Goal: Task Accomplishment & Management: Use online tool/utility

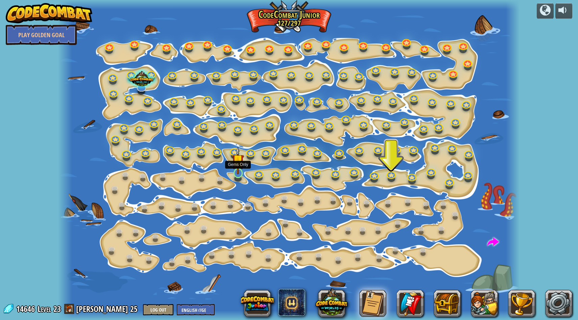
click at [237, 172] on img at bounding box center [238, 160] width 12 height 28
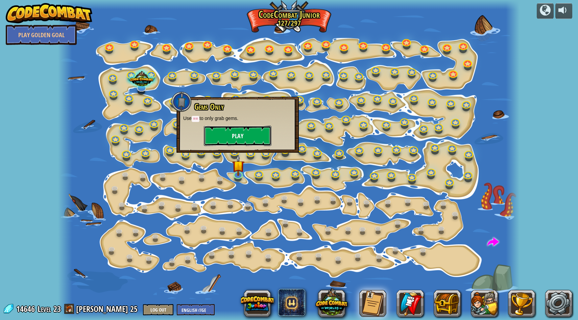
click at [232, 133] on button "Play" at bounding box center [238, 136] width 68 height 20
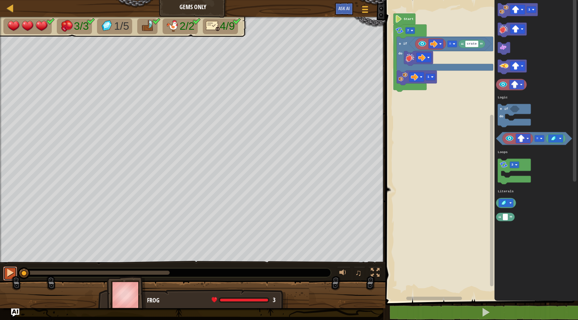
click at [5, 276] on button at bounding box center [10, 274] width 14 height 14
click at [9, 270] on div at bounding box center [10, 272] width 9 height 9
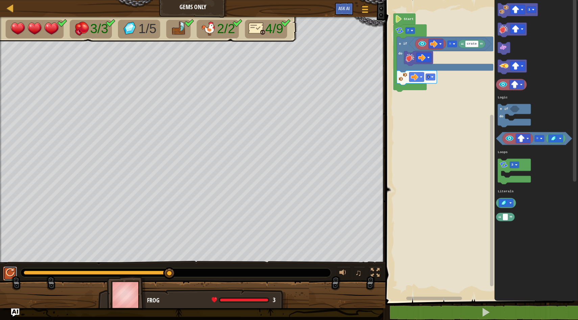
click at [5, 270] on button at bounding box center [10, 274] width 14 height 14
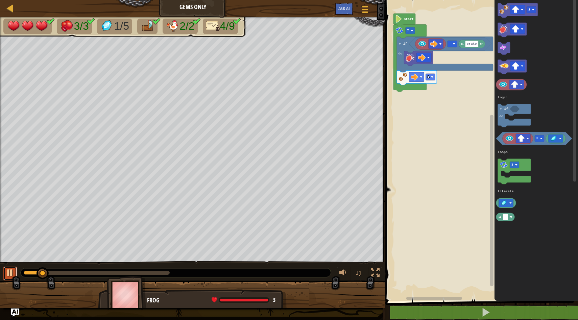
click at [6, 272] on div at bounding box center [10, 272] width 9 height 9
click at [504, 110] on text "if" at bounding box center [506, 109] width 4 height 4
click at [10, 272] on div at bounding box center [10, 272] width 9 height 9
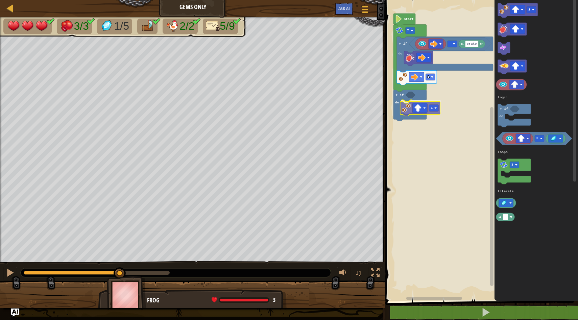
click at [405, 109] on div "Logic Loops Literals Start crate = 1 if do 7 if do 1 1 = 3 if do Logic Loops Li…" at bounding box center [480, 149] width 195 height 304
click at [416, 99] on div "Logic Loops Literals Start crate = 1 if do 7 if do 1 1 = 3 if do Logic Loops Li…" at bounding box center [480, 149] width 195 height 304
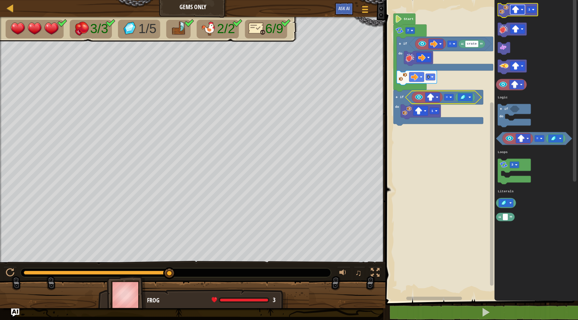
click at [519, 10] on rect "Blockly Workspace" at bounding box center [517, 9] width 15 height 9
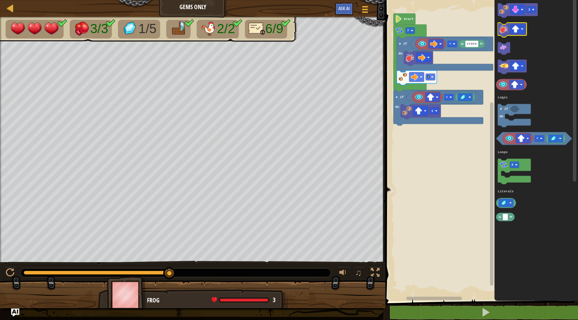
click at [499, 23] on g "1 = 3 if do Logic Loops Literals" at bounding box center [534, 112] width 76 height 218
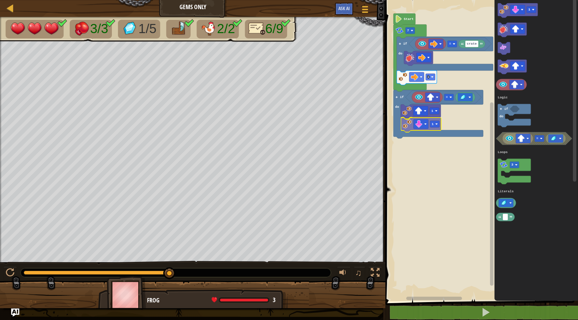
click at [413, 119] on div "Logic Loops Literals Start crate = 1 if do 7 if do 1 1 = 1 = 3 if do Logic Loop…" at bounding box center [480, 149] width 195 height 304
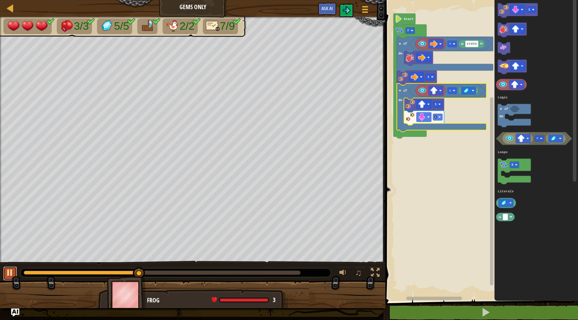
click at [8, 272] on div at bounding box center [10, 272] width 9 height 9
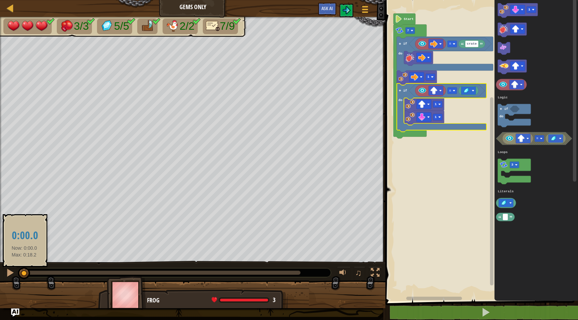
click at [24, 272] on div at bounding box center [24, 273] width 1 height 4
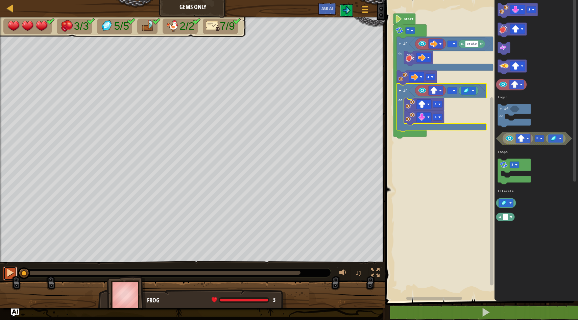
click at [9, 272] on div at bounding box center [10, 272] width 9 height 9
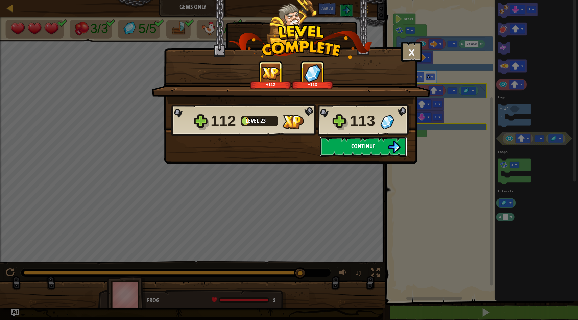
click at [378, 148] on button "Continue" at bounding box center [363, 146] width 87 height 20
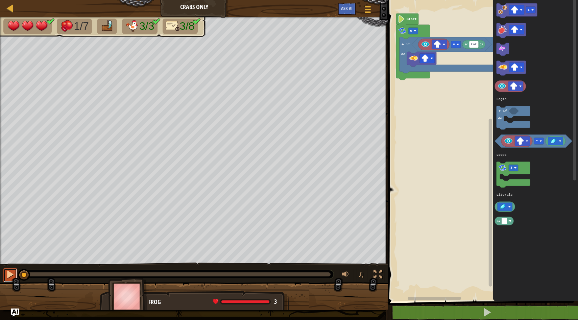
click at [13, 278] on div at bounding box center [10, 274] width 9 height 9
click at [25, 277] on div at bounding box center [177, 274] width 313 height 9
click at [26, 276] on div at bounding box center [177, 274] width 313 height 9
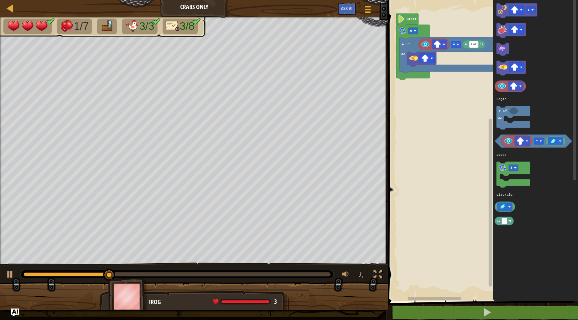
click at [26, 274] on div "0:00.1 Now: 0:04.4 Max: 0:16.0" at bounding box center [67, 274] width 86 height 4
click at [10, 275] on div at bounding box center [10, 274] width 9 height 9
click at [503, 110] on text "if" at bounding box center [505, 111] width 4 height 4
click at [413, 80] on div "Logic Loops Literals tnt = if do if do 6 Start 1 = 3 if do Logic Loops Literals…" at bounding box center [482, 149] width 192 height 304
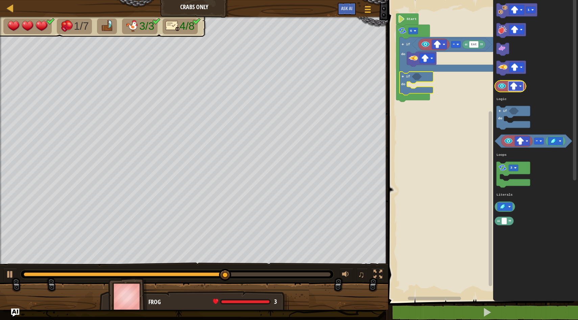
click at [520, 86] on image "Blockly Workspace" at bounding box center [520, 86] width 2 height 2
click at [502, 89] on image "Blockly Workspace" at bounding box center [501, 85] width 9 height 9
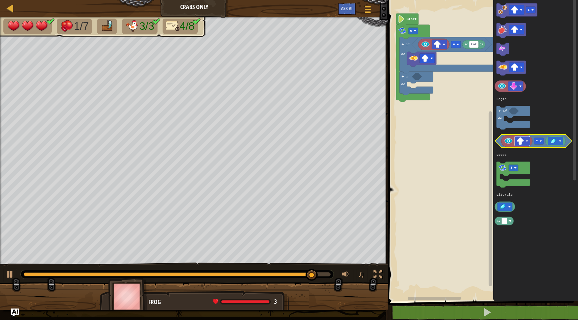
click at [519, 140] on image "Blockly Workspace" at bounding box center [519, 140] width 7 height 7
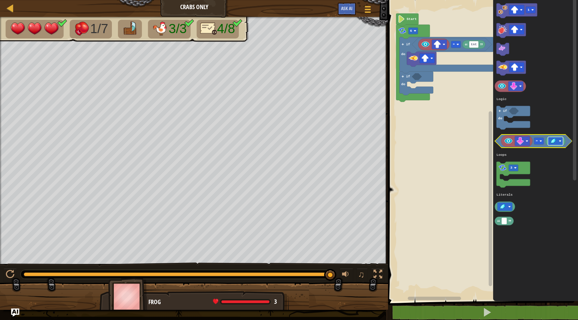
click at [561, 143] on rect "Blockly Workspace" at bounding box center [555, 141] width 15 height 8
click at [510, 205] on image "Blockly Workspace" at bounding box center [509, 206] width 2 height 2
click at [499, 211] on g "Blockly Workspace" at bounding box center [505, 207] width 20 height 10
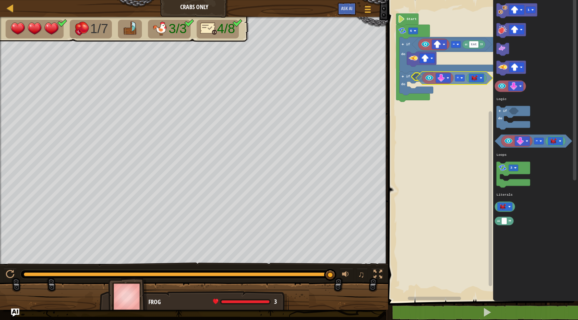
click at [420, 80] on div "Logic Loops Literals tnt = if do if do 6 Start 1 = 3 if do Logic Loops Literals…" at bounding box center [482, 149] width 192 height 304
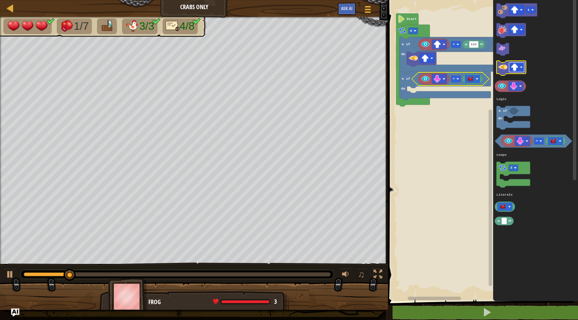
click at [515, 65] on image "Blockly Workspace" at bounding box center [513, 67] width 7 height 7
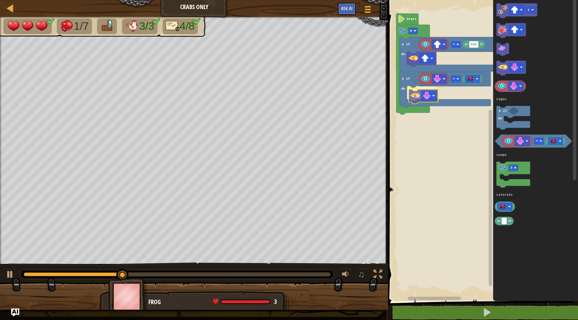
click at [413, 95] on div "Logic Loops Literals tnt = if do if do = 6 Start 1 = 3 if do Logic Loops Litera…" at bounding box center [482, 149] width 192 height 304
click at [517, 9] on image "Blockly Workspace" at bounding box center [513, 9] width 7 height 7
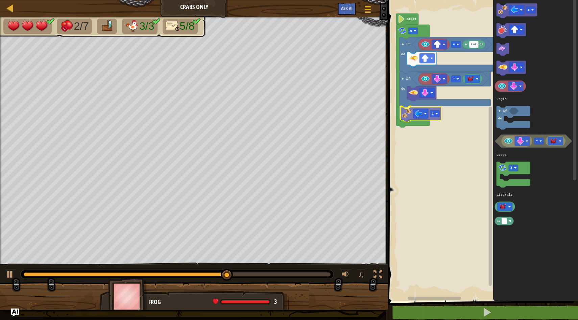
click at [409, 119] on div "Logic Loops Literals tnt = if do if do = 1 6 Start 1 = 3 if do Logic Loops Lite…" at bounding box center [482, 149] width 192 height 304
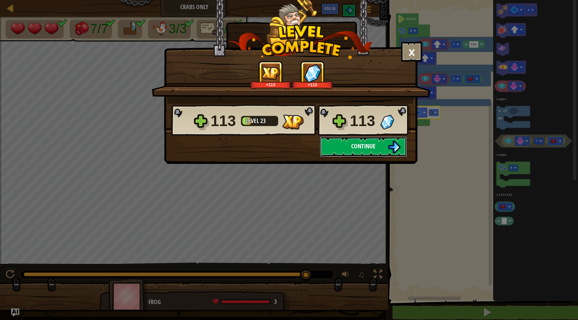
click at [386, 142] on button "Continue" at bounding box center [363, 146] width 87 height 20
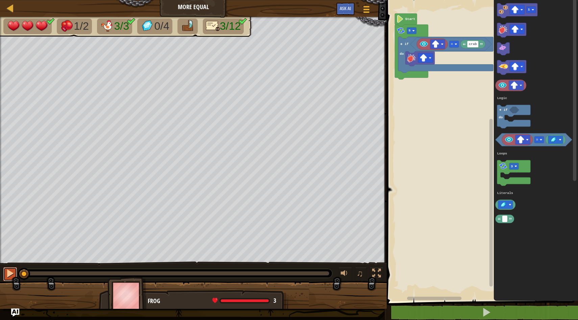
click at [6, 278] on div at bounding box center [10, 273] width 9 height 9
click at [401, 77] on div "Logic Loops Literals crab = if do if do 5 Start 1 = 3 if do Logic Loops Literal…" at bounding box center [480, 149] width 193 height 304
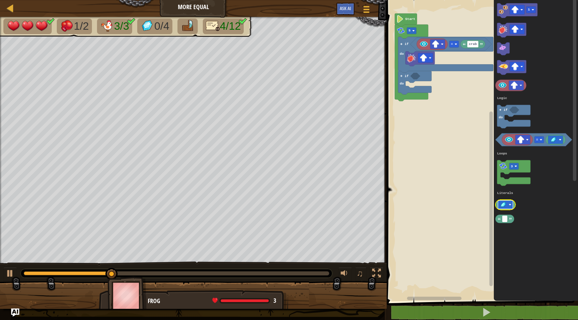
click at [507, 203] on rect "Blockly Workspace" at bounding box center [505, 205] width 15 height 8
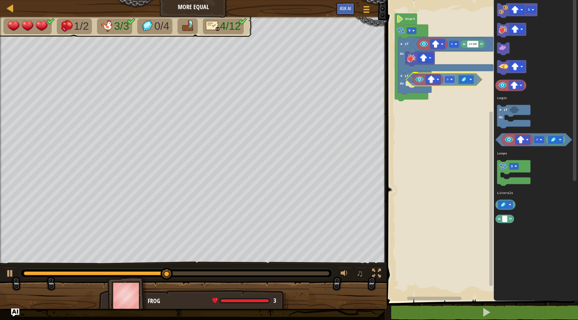
click at [412, 86] on div "Logic Loops Literals crab = if do if do 5 Start 1 = 3 if do Logic Loops Literal…" at bounding box center [480, 149] width 193 height 304
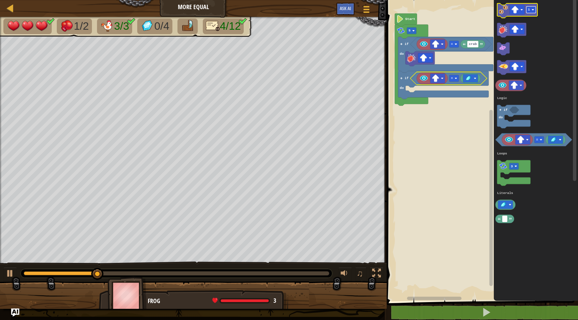
click at [529, 7] on rect "Blockly Workspace" at bounding box center [530, 9] width 9 height 7
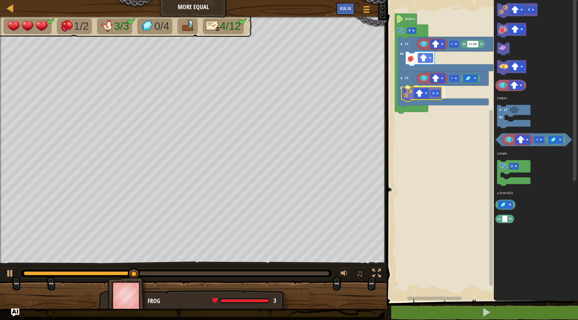
click at [408, 96] on div "Logic Loops Literals crab = if do if do = 2 5 Start 2 = 3 if do Logic Loops Lit…" at bounding box center [480, 149] width 193 height 304
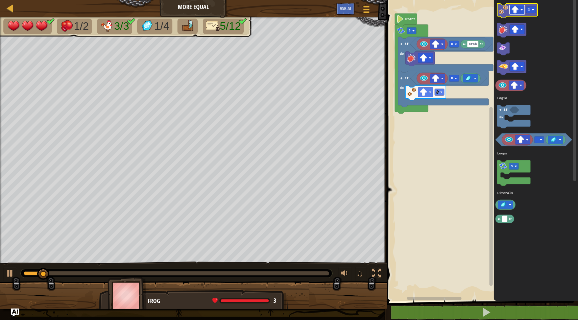
click at [516, 9] on image "Blockly Workspace" at bounding box center [514, 9] width 7 height 7
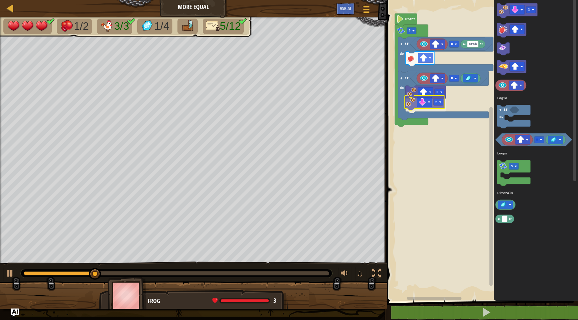
click at [413, 108] on div "Logic Loops Literals crab = if do if do = 2 2 5 Start 2 = 3 if do Logic Loops L…" at bounding box center [480, 149] width 193 height 304
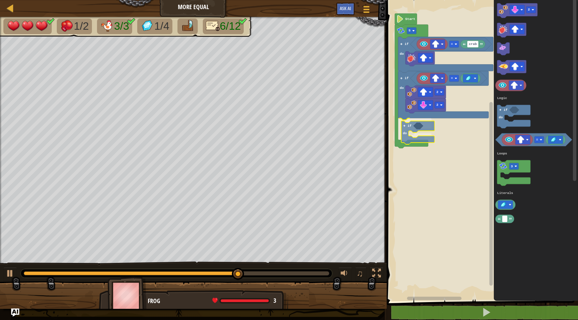
click at [408, 131] on div "Logic Loops Literals crab = if do if do = 2 2 if do 5 Start 2 = 3 if do Logic L…" at bounding box center [480, 149] width 193 height 304
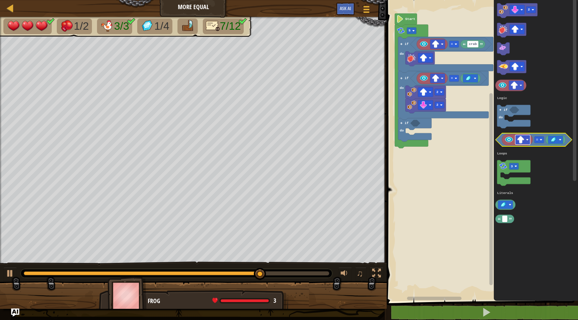
click at [521, 142] on image "Blockly Workspace" at bounding box center [519, 139] width 7 height 7
click at [497, 142] on rect "Blockly Workspace" at bounding box center [533, 139] width 77 height 13
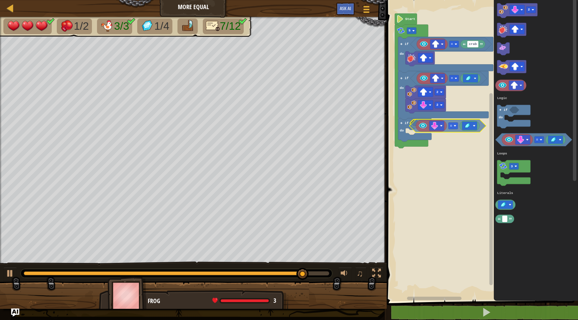
click at [414, 123] on div "Logic Loops Literals crab = if do if do = 2 2 if do 5 Start 2 = 3 if do Logic L…" at bounding box center [480, 149] width 193 height 304
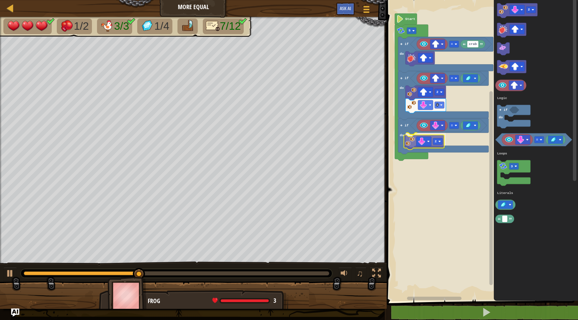
click at [410, 142] on div "Logic Loops Literals crab = if do if do = 2 2 if do = 2 5 Start 2 = 3 if do Log…" at bounding box center [480, 149] width 193 height 304
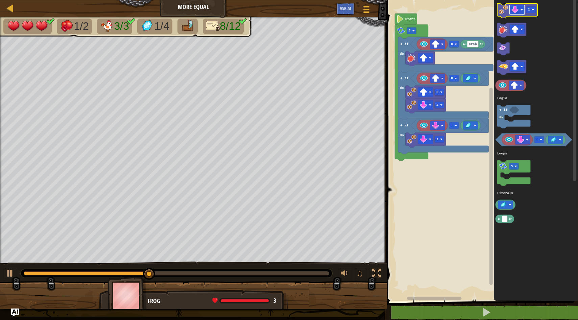
click at [520, 10] on rect "Blockly Workspace" at bounding box center [516, 9] width 15 height 9
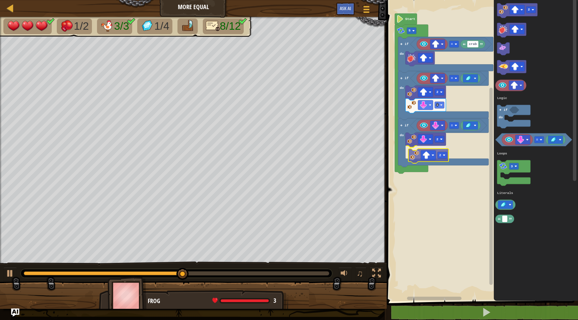
click at [414, 148] on div "Logic Loops Literals crab = if do if do = 2 2 if do = 2 2 5 Start 2 = 3 if do L…" at bounding box center [480, 149] width 193 height 304
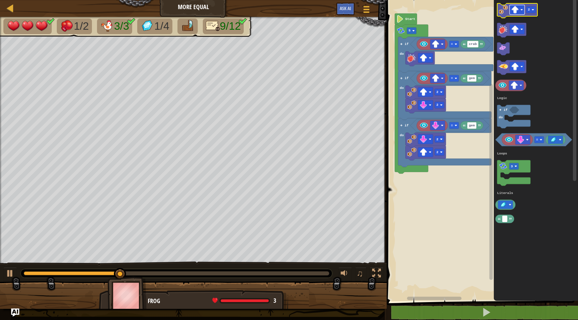
click at [517, 7] on image "Blockly Workspace" at bounding box center [514, 9] width 7 height 7
click at [528, 12] on rect "Blockly Workspace" at bounding box center [530, 9] width 9 height 7
click at [502, 9] on image "Blockly Workspace" at bounding box center [503, 9] width 9 height 9
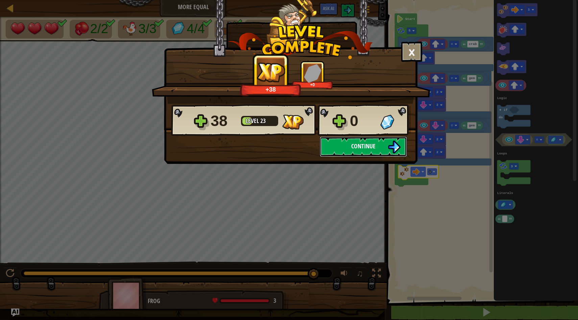
click at [342, 146] on button "Continue" at bounding box center [363, 146] width 87 height 20
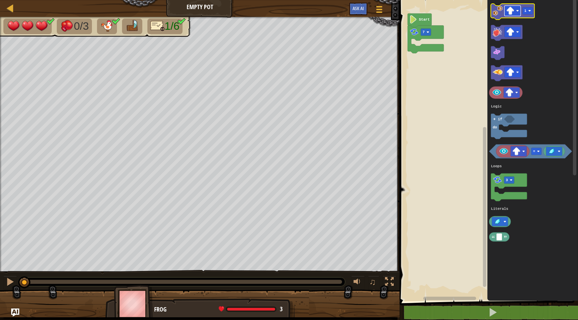
click at [515, 10] on rect "Blockly Workspace" at bounding box center [512, 11] width 16 height 10
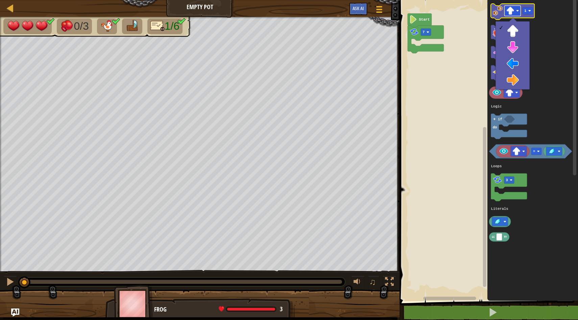
click at [512, 13] on image "Blockly Workspace" at bounding box center [510, 11] width 8 height 8
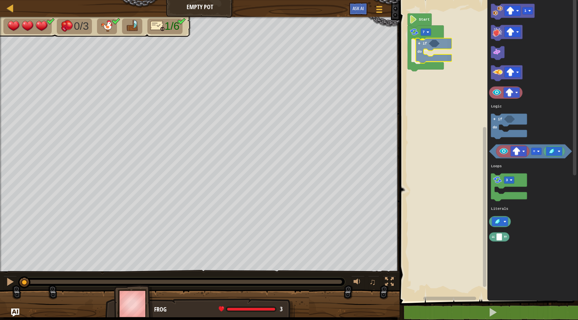
click at [422, 46] on div "Logic Loops Literals 7 if do Start 1 = 3 if do Logic Loops Literals if do" at bounding box center [487, 149] width 180 height 304
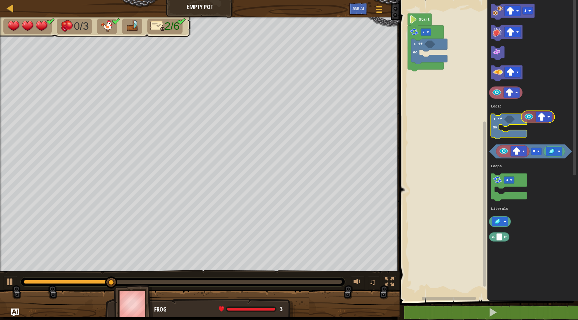
click at [526, 113] on g "1 = 3 if do Logic Loops Literals" at bounding box center [530, 123] width 83 height 238
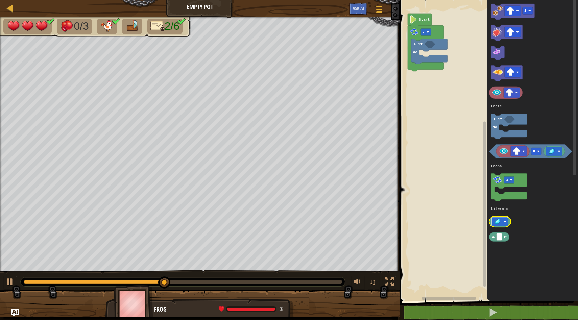
click at [497, 221] on image "Blockly Workspace" at bounding box center [497, 221] width 8 height 7
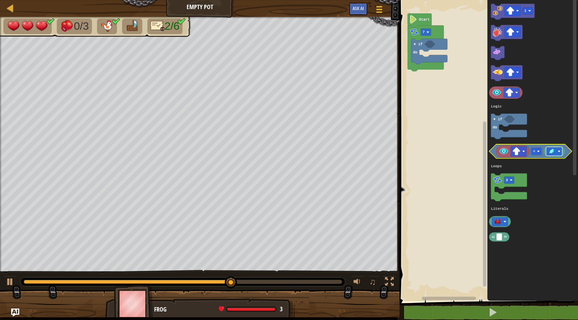
click at [553, 150] on image "Blockly Workspace" at bounding box center [552, 151] width 8 height 7
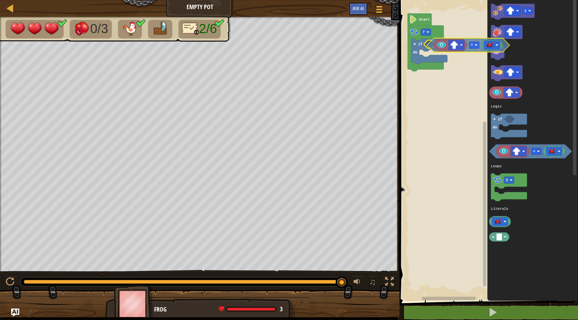
click at [430, 45] on div "Logic Loops Literals 7 if do Start 1 = 3 if do Logic Loops Literals =" at bounding box center [487, 149] width 180 height 304
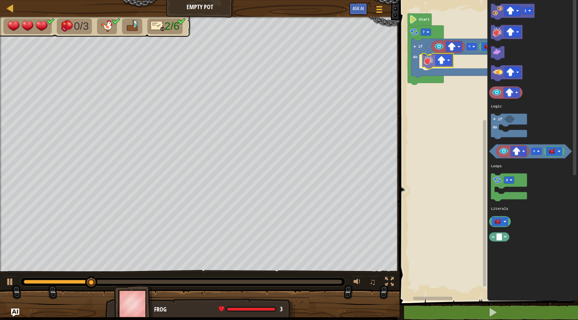
click at [425, 68] on div "Logic Loops Literals 7 if do = Start 1 = 3 if do Logic Loops Literals" at bounding box center [487, 149] width 180 height 304
click at [509, 10] on image "Blockly Workspace" at bounding box center [510, 11] width 8 height 8
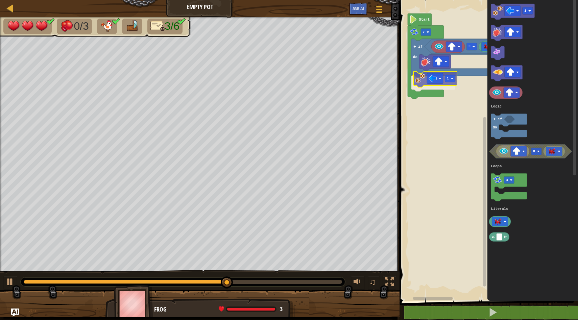
click at [420, 77] on div "Logic Loops Literals 7 if do = 1 Start 1 = 3 if do Logic Loops Literals 1" at bounding box center [487, 149] width 180 height 304
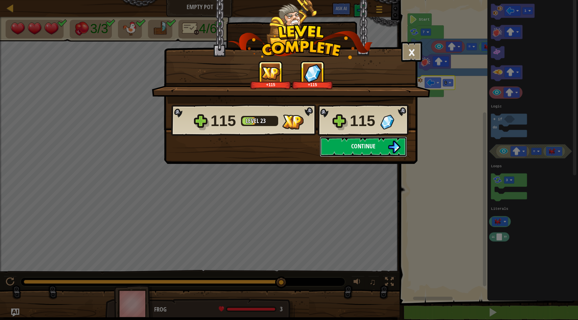
click at [394, 143] on img at bounding box center [393, 147] width 13 height 13
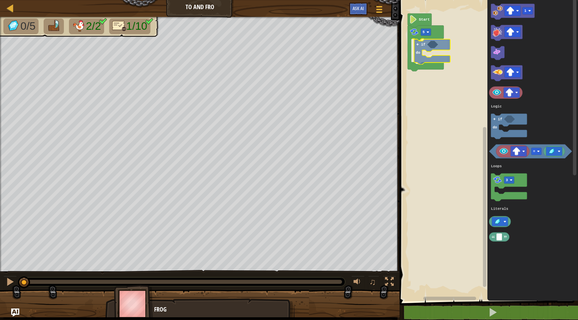
click at [421, 42] on div "Logic Loops Literals 5 if do Start 1 = 3 if do Logic Loops Literals if do" at bounding box center [487, 149] width 180 height 304
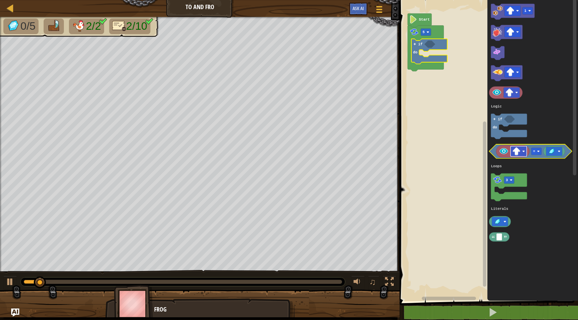
click at [515, 153] on image "Blockly Workspace" at bounding box center [516, 151] width 8 height 8
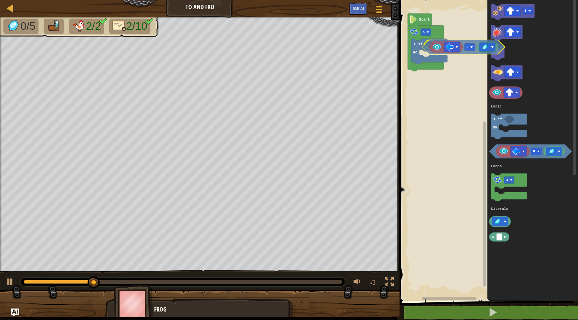
click at [423, 50] on div "Logic Loops Literals 5 if do Start 1 = 3 if do Logic Loops Literals =" at bounding box center [487, 149] width 180 height 304
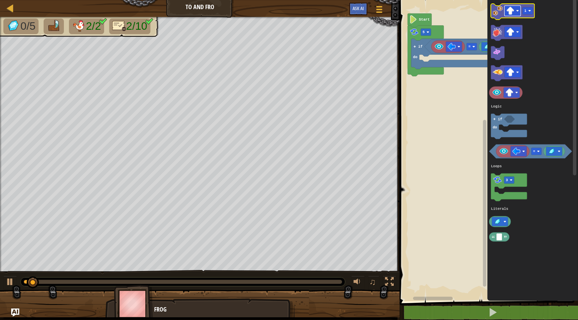
click at [512, 12] on image "Blockly Workspace" at bounding box center [510, 11] width 8 height 8
click at [530, 10] on image "Blockly Workspace" at bounding box center [529, 10] width 3 height 3
click at [491, 6] on icon "Blockly Workspace" at bounding box center [512, 12] width 44 height 16
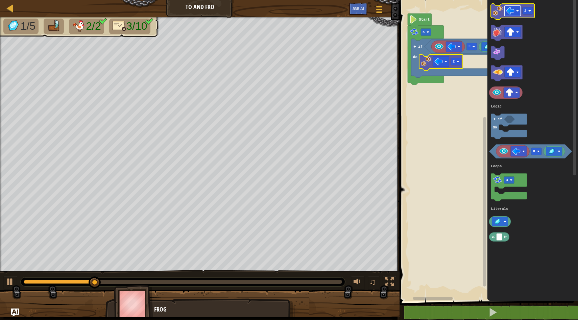
click at [508, 7] on image "Blockly Workspace" at bounding box center [510, 11] width 8 height 8
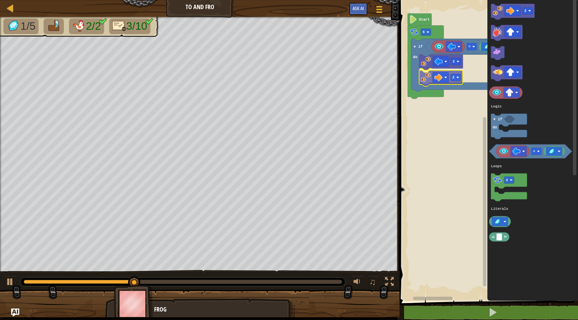
click at [427, 77] on div "Logic Loops Literals 5 if do = 2 2 Start 2 = 3 if do Logic Loops Literals 2" at bounding box center [487, 149] width 180 height 304
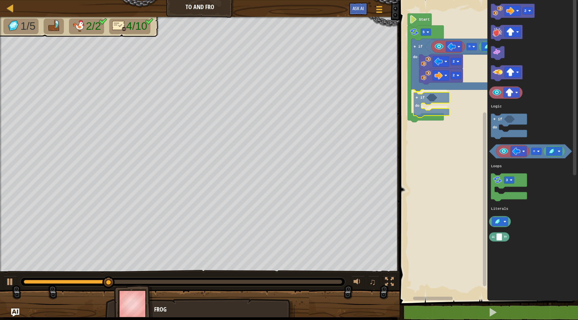
click at [418, 108] on div "Logic Loops Literals 5 if do = 2 2 if do Start 2 = 3 if do Logic Loops Literals…" at bounding box center [487, 149] width 180 height 304
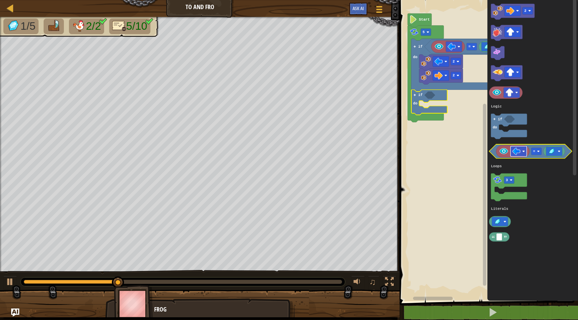
click at [518, 155] on image "Blockly Workspace" at bounding box center [516, 151] width 8 height 8
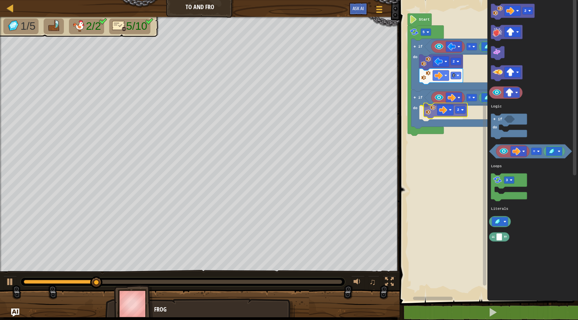
click at [431, 108] on div "Logic Loops Literals 5 if do = 2 2 if do = 2 Start 2 = 3 if do Logic Loops Lite…" at bounding box center [487, 149] width 180 height 304
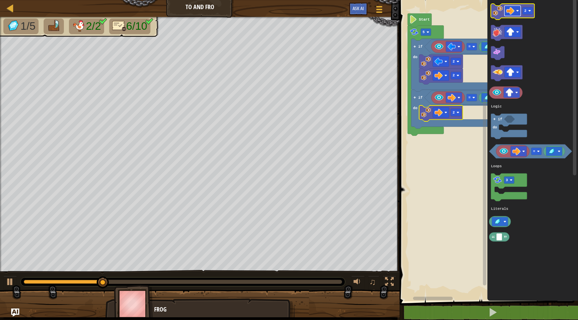
click at [518, 13] on rect "Blockly Workspace" at bounding box center [512, 11] width 16 height 10
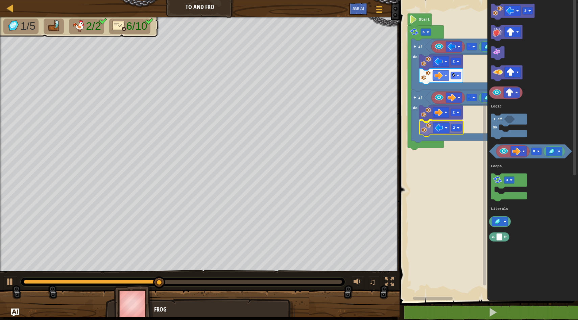
click at [420, 132] on div "Logic Loops Literals 5 if do = 2 2 if do = 2 2 Start 2 = 3 if do Logic Loops Li…" at bounding box center [487, 149] width 180 height 304
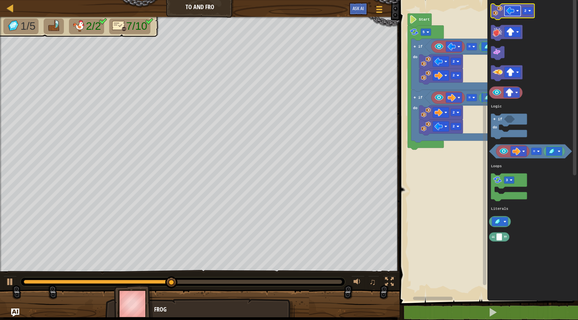
click at [508, 9] on image "Blockly Workspace" at bounding box center [510, 11] width 8 height 8
click at [527, 12] on rect "Blockly Workspace" at bounding box center [527, 10] width 10 height 7
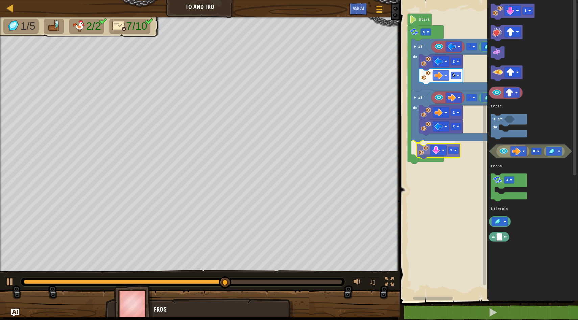
click at [422, 158] on div "Logic Loops Literals 5 if do = 2 2 if do = 2 2 1 Start 1 = 3 if do Logic Loops …" at bounding box center [487, 149] width 180 height 304
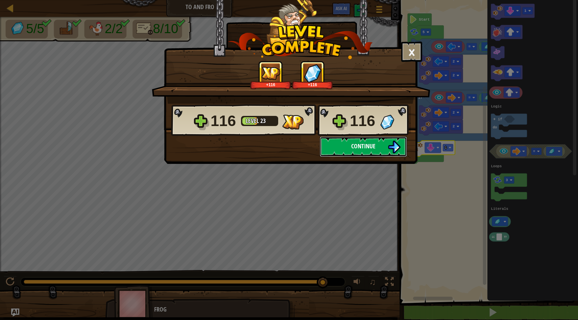
click at [388, 147] on img at bounding box center [393, 147] width 13 height 13
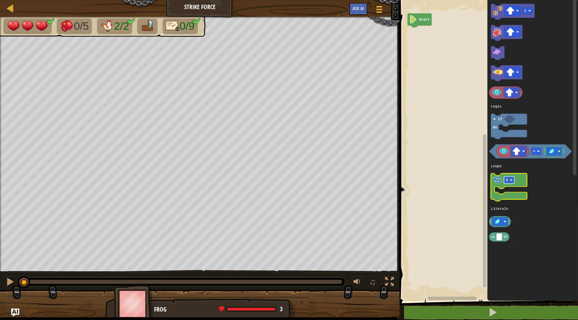
click at [509, 182] on rect "Blockly Workspace" at bounding box center [509, 180] width 10 height 7
click at [498, 196] on icon "Blockly Workspace" at bounding box center [508, 188] width 36 height 28
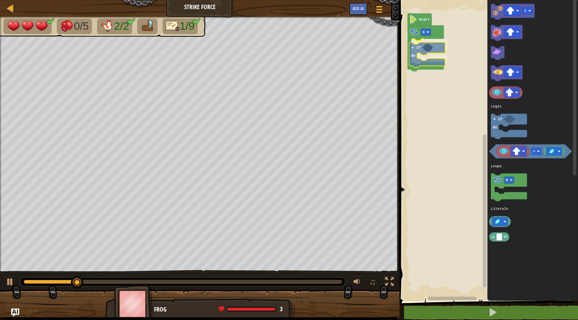
click at [417, 48] on div "Logic Loops Literals Start 6 if do 1 = 6 if do Logic Loops Literals if do" at bounding box center [487, 149] width 180 height 304
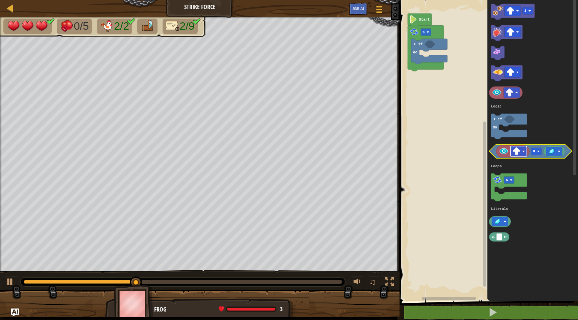
click at [517, 151] on image "Blockly Workspace" at bounding box center [516, 151] width 8 height 8
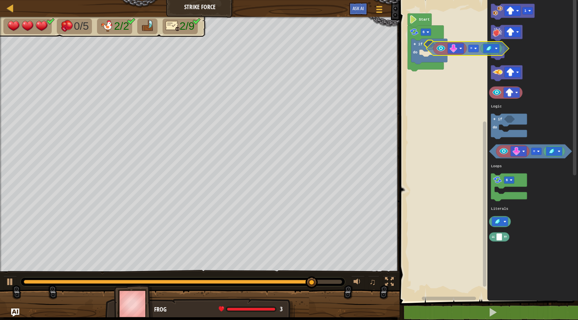
click at [429, 51] on div "Logic Loops Literals Start 6 if do 1 = 6 if do Logic Loops Literals =" at bounding box center [487, 149] width 180 height 304
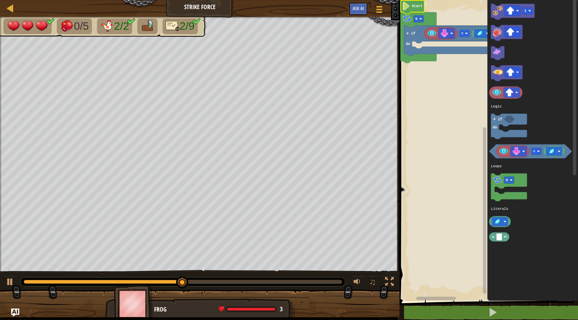
click at [482, 32] on rect "Blockly Workspace" at bounding box center [484, 146] width 5 height 299
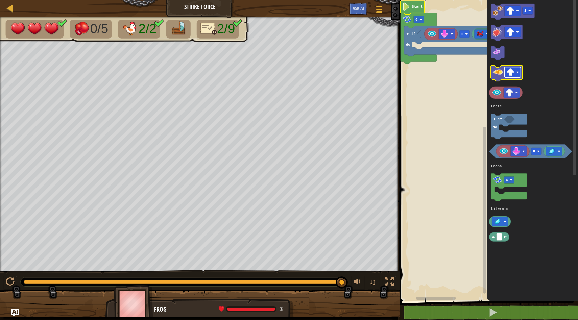
click at [512, 72] on image "Blockly Workspace" at bounding box center [510, 72] width 8 height 8
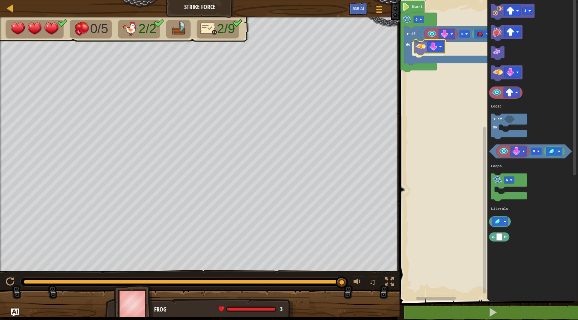
click at [422, 49] on div "Logic Loops Literals Start 6 if do = 1 = 6 if do Logic Loops Literals" at bounding box center [487, 149] width 180 height 304
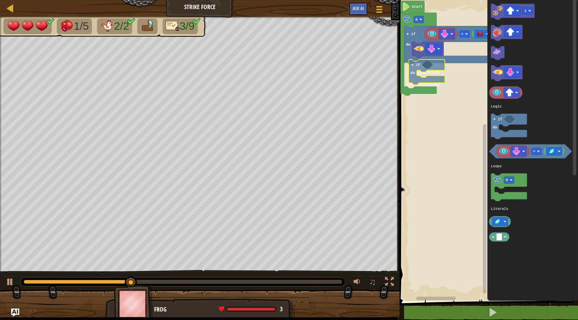
click at [420, 67] on div "Logic Loops Literals Start 6 if do = if do 1 = 6 if do Logic Loops Literals if …" at bounding box center [487, 149] width 180 height 304
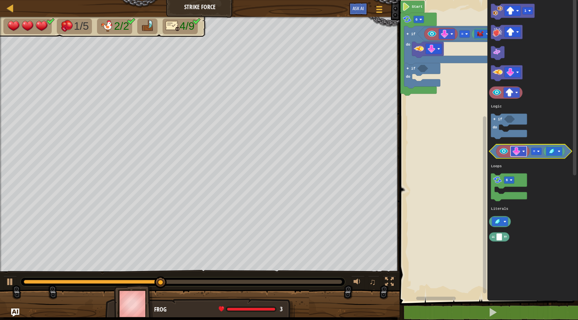
click at [517, 153] on image "Blockly Workspace" at bounding box center [516, 151] width 8 height 8
click at [556, 151] on rect "Blockly Workspace" at bounding box center [554, 151] width 16 height 9
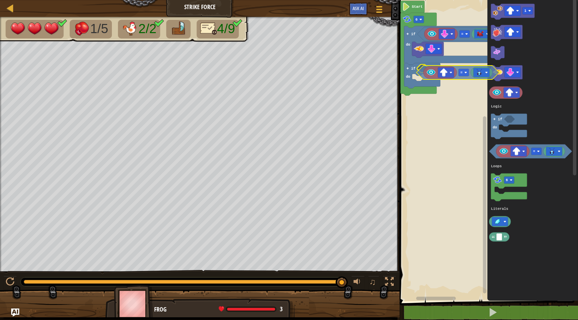
click at [420, 72] on div "Logic Loops Literals Start 6 if do = if do 1 = 6 if do Logic Loops Literals =" at bounding box center [487, 149] width 180 height 304
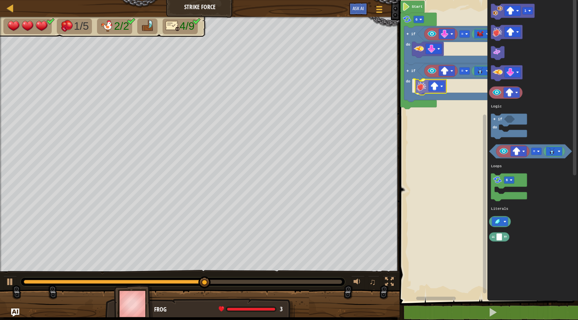
click at [423, 86] on div "Logic Loops Literals Start 6 if do = if do = 1 = 6 if do Logic Loops Literals" at bounding box center [487, 149] width 180 height 304
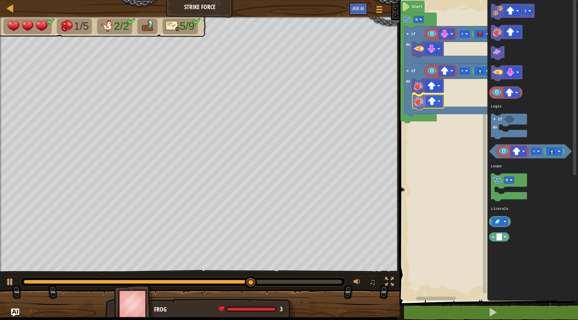
click at [416, 105] on div "Logic Loops Literals Start 6 if do = if do = 1 = 6 if do Logic Loops Literals" at bounding box center [487, 149] width 180 height 304
click at [8, 283] on div at bounding box center [10, 281] width 9 height 9
click at [513, 14] on image "Blockly Workspace" at bounding box center [510, 11] width 8 height 8
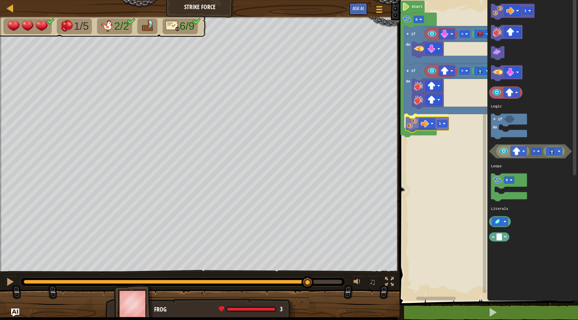
click at [409, 123] on div "Logic Loops Literals Start 6 if do = if do = 1 1 = 6 if do Logic Loops Literals…" at bounding box center [487, 149] width 180 height 304
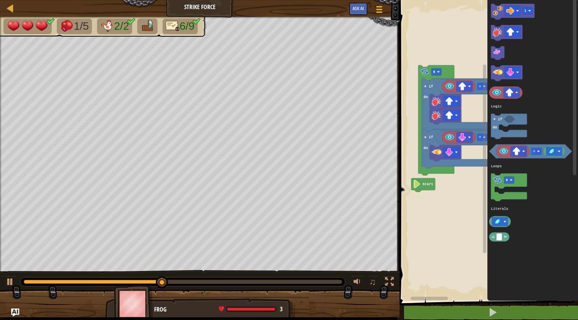
click at [425, 192] on rect "Blockly Workspace" at bounding box center [487, 149] width 180 height 304
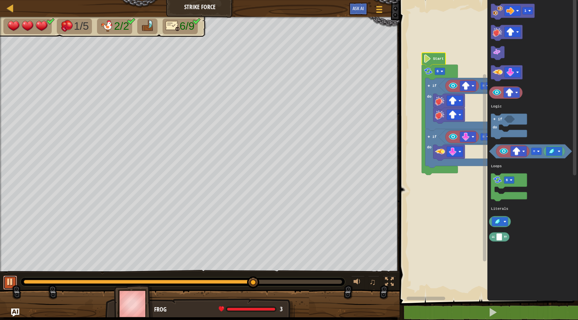
click at [4, 284] on button at bounding box center [10, 283] width 14 height 14
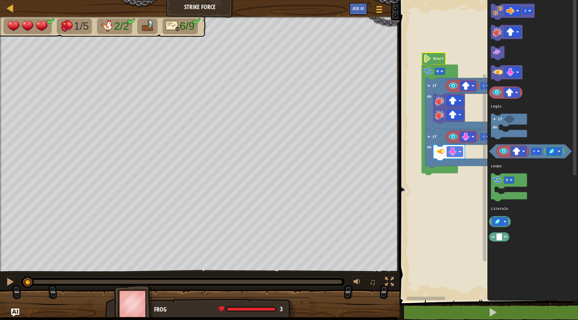
click at [28, 280] on div at bounding box center [26, 282] width 4 height 4
click at [9, 280] on div at bounding box center [10, 281] width 9 height 9
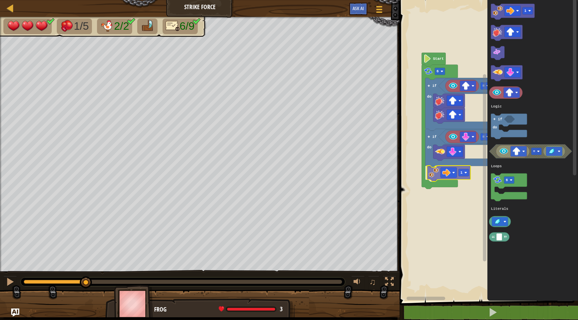
click at [433, 172] on div "Logic Loops Literals Start 6 fly = if do crab = if do 1 1 6 = if do Logic Loops…" at bounding box center [487, 149] width 180 height 304
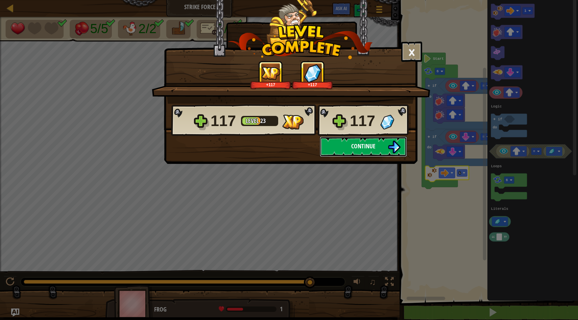
click at [393, 149] on img at bounding box center [393, 147] width 13 height 13
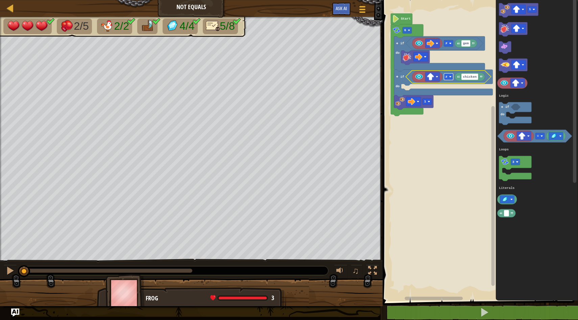
click at [449, 77] on image "Blockly Workspace" at bounding box center [450, 77] width 2 height 2
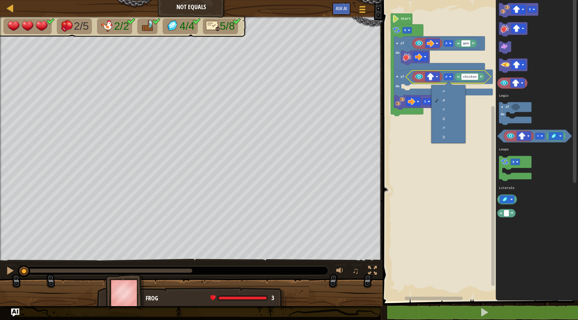
click at [451, 157] on rect "Blockly Workspace" at bounding box center [478, 149] width 197 height 304
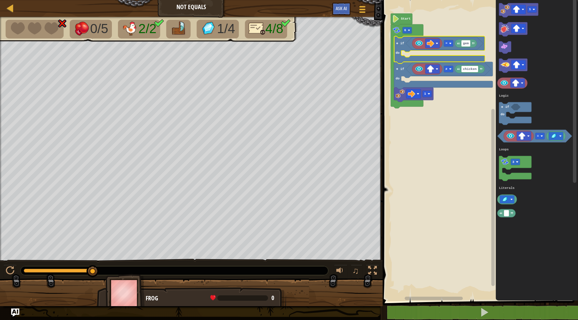
click at [401, 47] on icon "Blockly Workspace" at bounding box center [439, 49] width 91 height 27
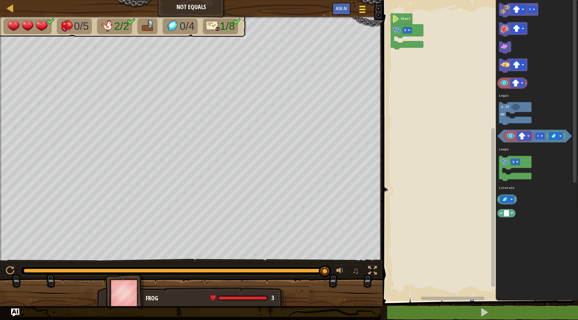
click at [365, 9] on div at bounding box center [361, 9] width 9 height 10
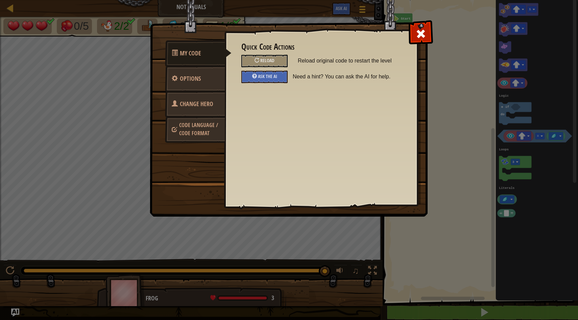
click at [185, 107] on span "Change Hero" at bounding box center [196, 104] width 33 height 8
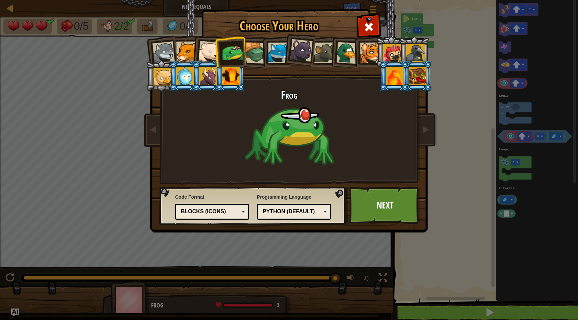
click at [168, 45] on div at bounding box center [163, 53] width 22 height 22
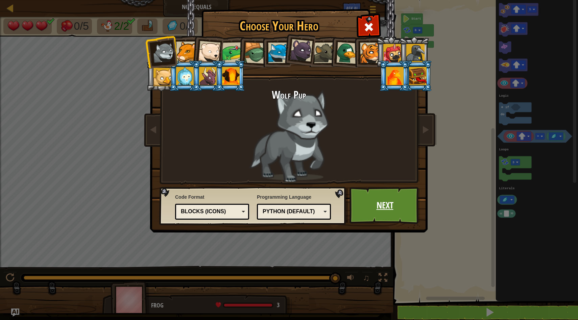
click at [388, 204] on link "Next" at bounding box center [384, 205] width 71 height 37
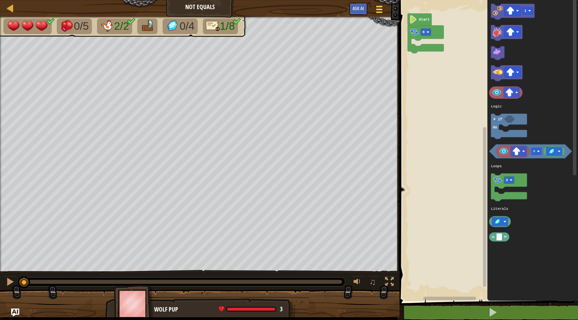
click at [379, 12] on span at bounding box center [379, 11] width 6 height 1
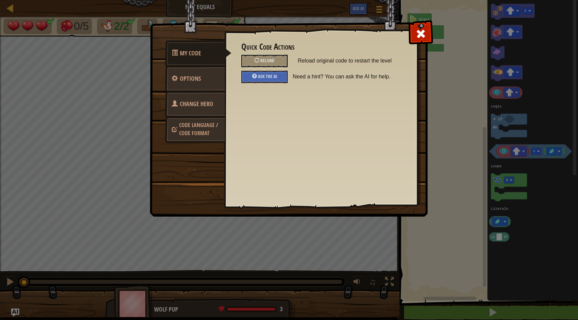
click at [174, 109] on link "Change Hero" at bounding box center [195, 104] width 60 height 26
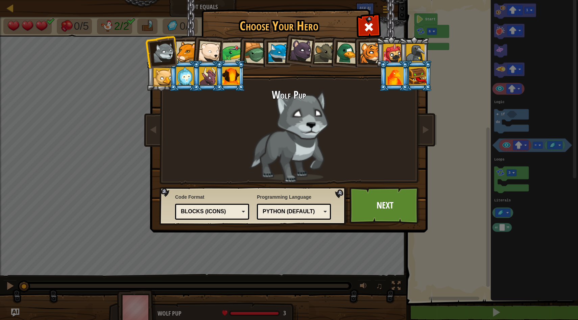
click at [234, 48] on div at bounding box center [232, 52] width 21 height 21
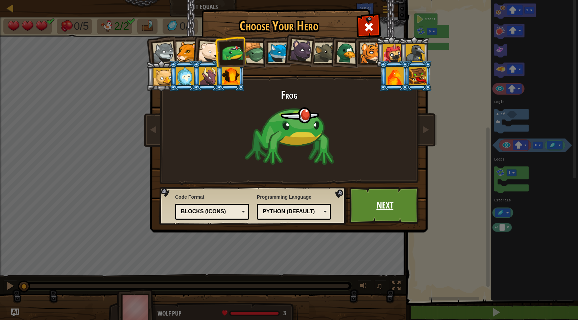
click at [354, 206] on link "Next" at bounding box center [384, 205] width 71 height 37
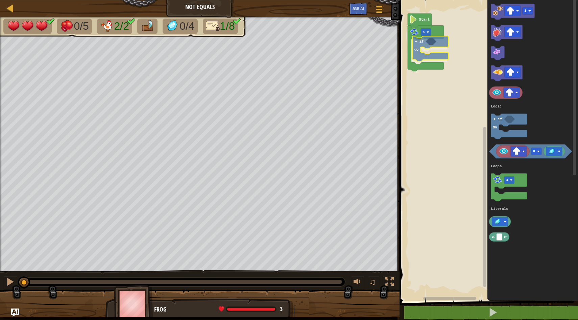
click at [419, 42] on div "Logic Loops Literals 6 if do Start 1 = 3 if do Logic Loops Literals if do" at bounding box center [487, 149] width 180 height 304
click at [436, 49] on div "Logic Loops Literals 6 if do Start 1 = 3 if do Logic Loops Literals" at bounding box center [487, 149] width 180 height 304
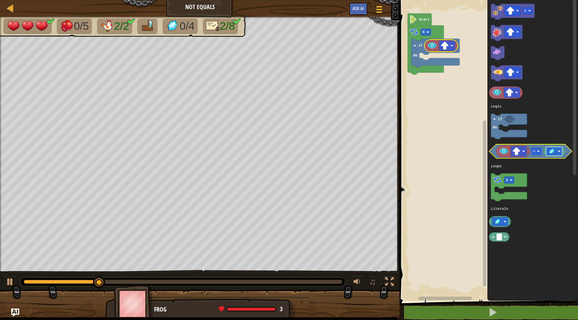
click at [550, 153] on image "Blockly Workspace" at bounding box center [552, 151] width 8 height 7
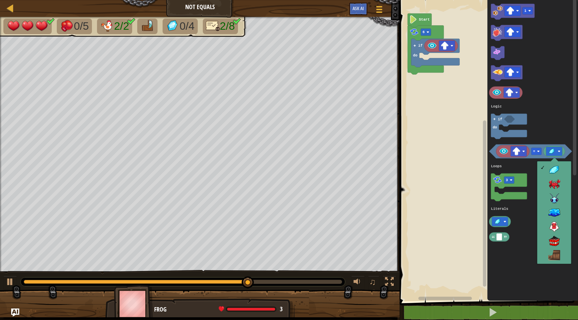
click at [513, 287] on icon "Blockly Workspace" at bounding box center [532, 149] width 91 height 304
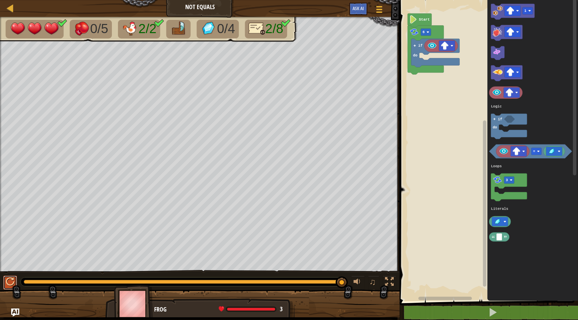
click at [11, 284] on div at bounding box center [10, 281] width 9 height 9
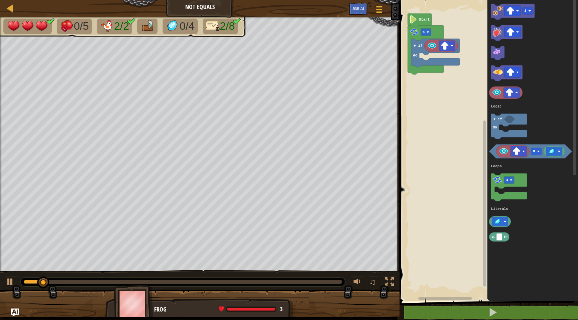
click at [0, 277] on div "♫" at bounding box center [199, 280] width 399 height 20
click at [8, 278] on div at bounding box center [10, 281] width 9 height 9
click at [24, 280] on div at bounding box center [40, 282] width 32 height 4
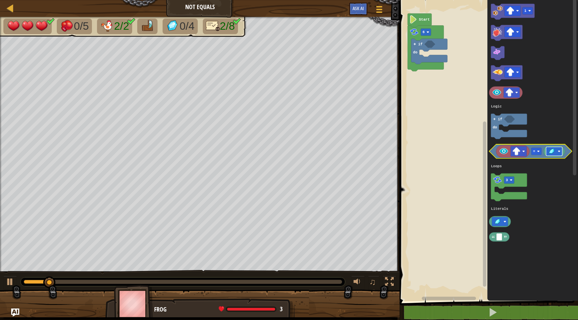
click at [557, 150] on rect "Blockly Workspace" at bounding box center [554, 151] width 16 height 9
click at [558, 147] on rect "Blockly Workspace" at bounding box center [554, 151] width 16 height 9
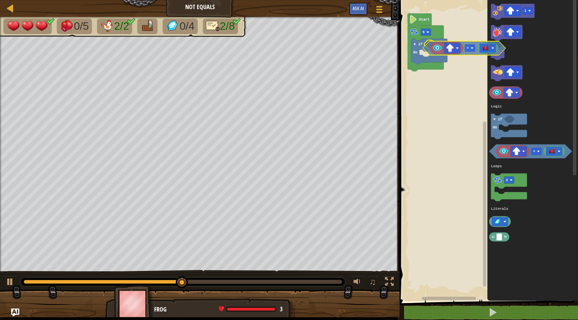
click at [426, 49] on div "Logic Loops Literals 6 if do Start 1 = 3 if do Logic Loops Literals =" at bounding box center [487, 149] width 180 height 304
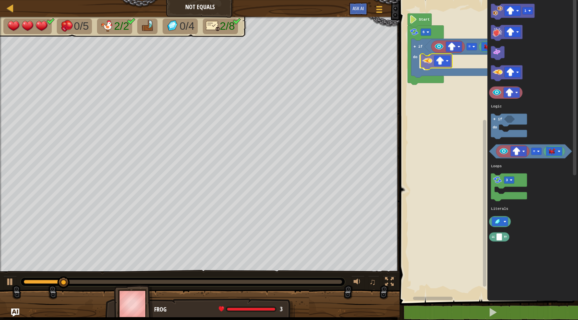
click at [426, 64] on div "Logic Loops Literals 6 if do = Start 1 = 3 if do Logic Loops Literals" at bounding box center [487, 149] width 180 height 304
click at [7, 283] on div at bounding box center [10, 281] width 9 height 9
click at [25, 281] on div at bounding box center [62, 282] width 77 height 4
click at [4, 281] on button at bounding box center [10, 283] width 14 height 14
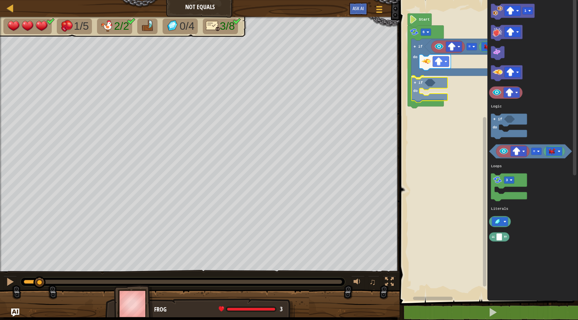
click at [420, 84] on div "Logic Loops Literals 6 if do = if do Start 1 = 3 if do Logic Loops Literals if …" at bounding box center [487, 149] width 180 height 304
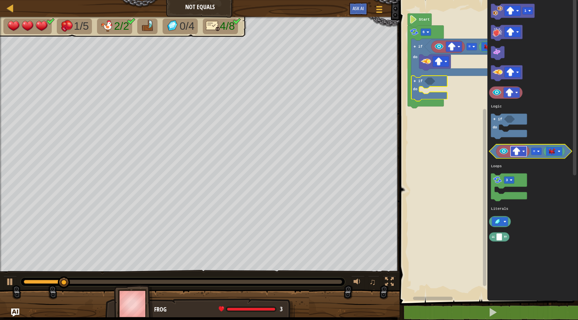
click at [513, 151] on image "Blockly Workspace" at bounding box center [516, 151] width 8 height 8
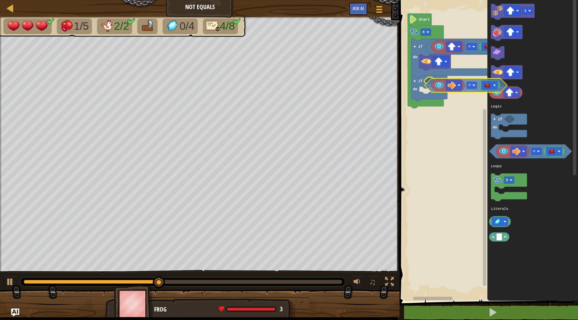
click at [427, 85] on div "Logic Loops Literals 6 if do = if do Start 1 = 3 if do Logic Loops Literals =" at bounding box center [487, 149] width 180 height 304
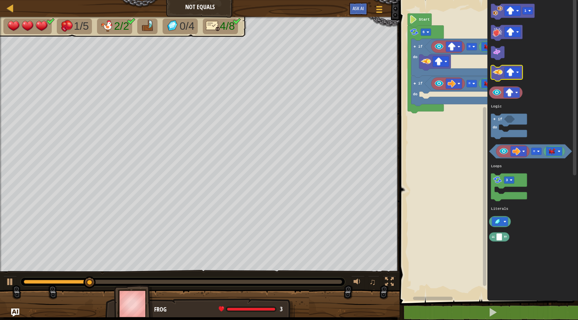
click at [496, 71] on image "Blockly Workspace" at bounding box center [497, 72] width 10 height 10
click at [510, 72] on image "Blockly Workspace" at bounding box center [510, 72] width 8 height 8
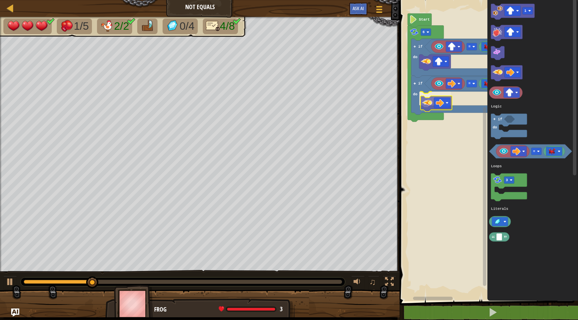
click at [422, 101] on div "Logic Loops Literals 6 if do = if do = Start 1 = 3 if do Logic Loops Literals" at bounding box center [487, 149] width 180 height 304
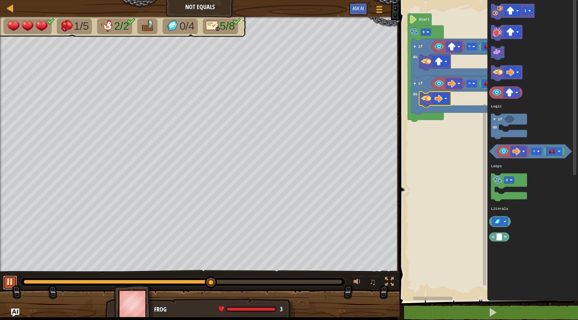
click at [8, 283] on div at bounding box center [10, 281] width 9 height 9
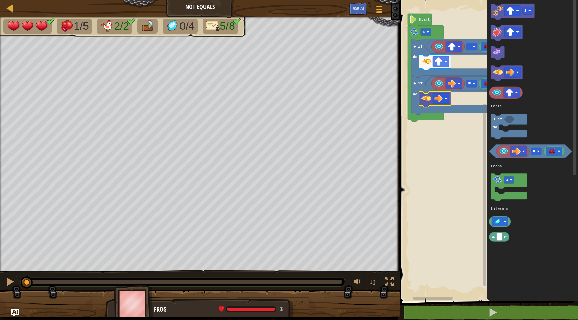
click at [27, 283] on div at bounding box center [25, 282] width 3 height 4
click at [4, 282] on button at bounding box center [10, 283] width 14 height 14
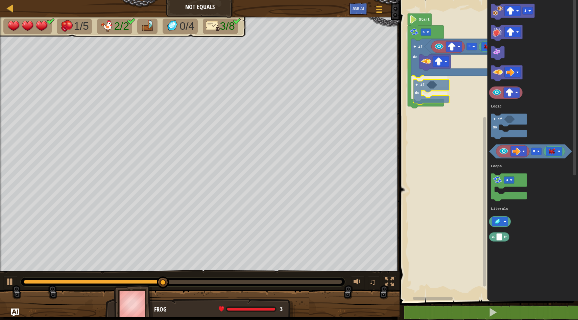
click at [422, 85] on div "Logic Loops Literals 6 if do = if do Start 1 = 3 if do Logic Loops Literals if …" at bounding box center [487, 149] width 180 height 304
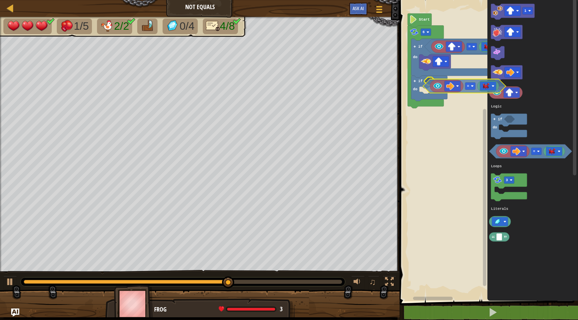
click at [427, 86] on div "Logic Loops Literals 6 if do = if do Start 1 = 3 if do Logic Loops Literals =" at bounding box center [487, 149] width 180 height 304
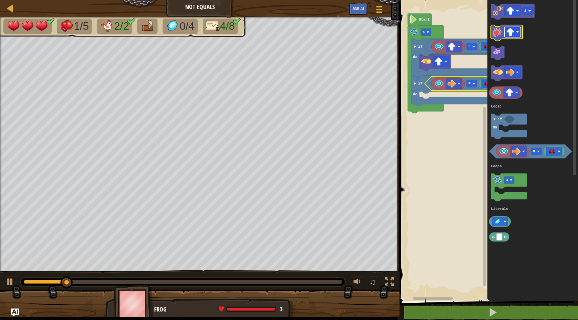
click at [516, 31] on image "Blockly Workspace" at bounding box center [517, 32] width 3 height 3
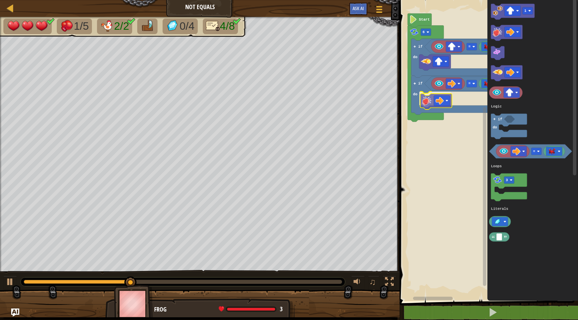
click at [426, 106] on div "Logic Loops Literals 6 if do = if do = Start 1 = 3 if do Logic Loops Literals" at bounding box center [487, 149] width 180 height 304
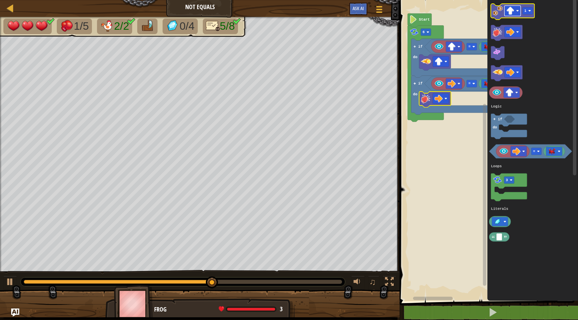
click at [516, 11] on image "Blockly Workspace" at bounding box center [517, 10] width 3 height 3
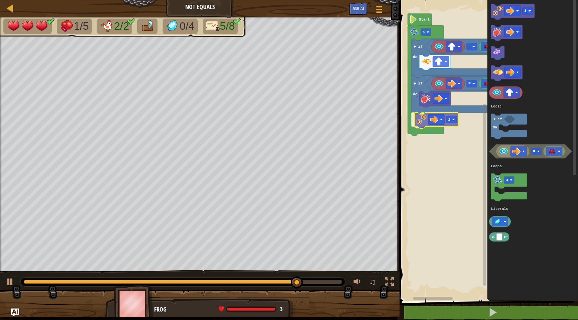
click at [425, 124] on div "Logic Loops Literals 6 if do = if do = 1 Start 1 = 3 if do Logic Loops Literals…" at bounding box center [487, 149] width 180 height 304
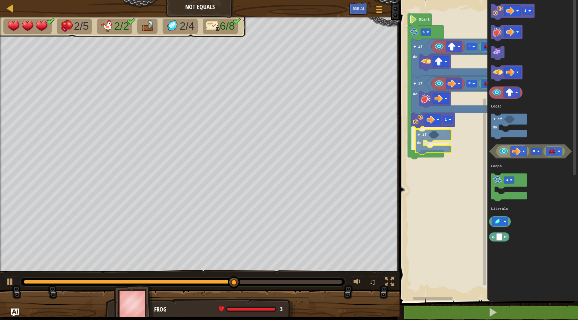
click at [421, 141] on div "Logic Loops Literals 6 if do = if do = 1 if do Start 1 = 3 if do Logic Loops Li…" at bounding box center [487, 149] width 180 height 304
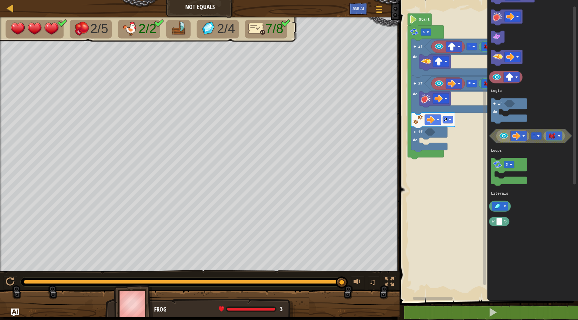
click at [497, 134] on g "=" at bounding box center [530, 136] width 83 height 14
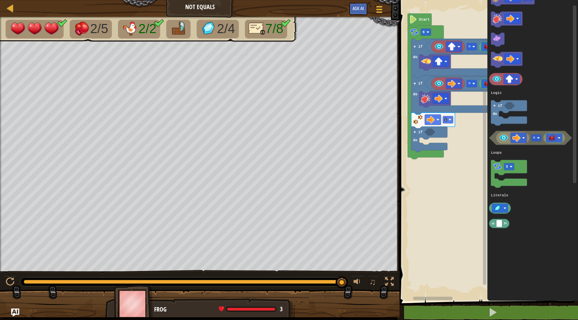
click at [464, 138] on div "Logic Loops Literals 6 if do = if do = 1 if do Start 1 = 3 if do Logic Loops Li…" at bounding box center [487, 149] width 180 height 304
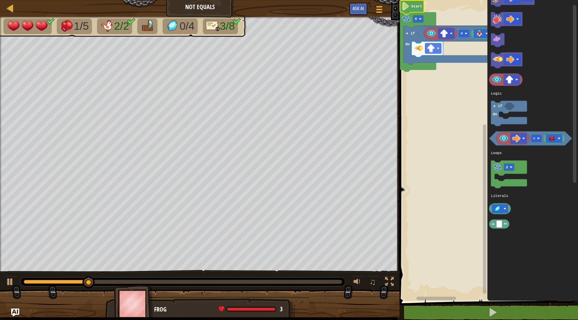
click at [420, 8] on icon "Blockly Workspace" at bounding box center [412, 7] width 24 height 14
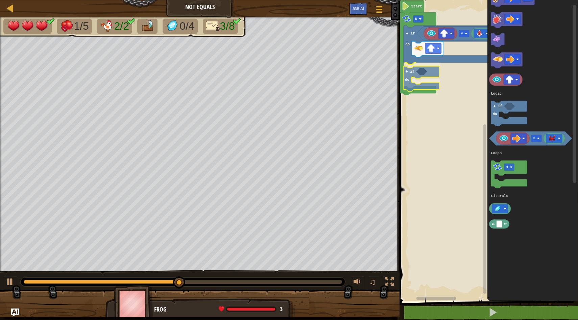
click at [407, 72] on div "Logic Loops Literals Start 6 if do ≠ if do 1 = 3 if do Logic Loops Literals if …" at bounding box center [487, 149] width 180 height 304
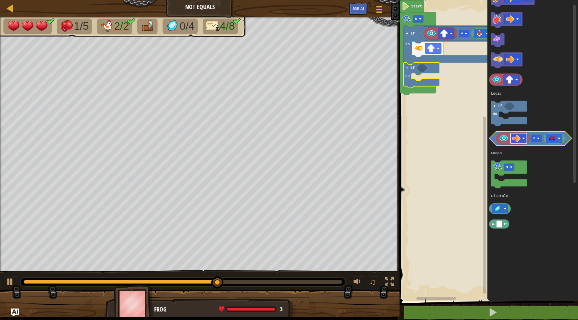
click at [520, 138] on image "Blockly Workspace" at bounding box center [516, 138] width 8 height 8
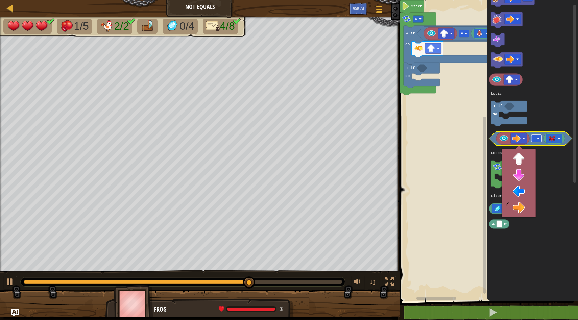
click at [540, 138] on rect "Blockly Workspace" at bounding box center [536, 138] width 10 height 7
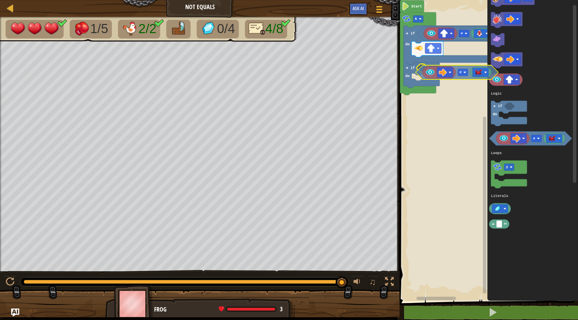
click at [421, 72] on div "Logic Loops Literals Start 6 if do ≠ if do 1 ≠ 3 if do Logic Loops Literals ≠" at bounding box center [487, 149] width 180 height 304
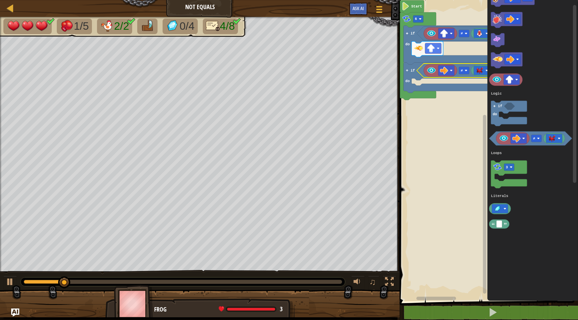
click at [484, 72] on g "Blockly Workspace" at bounding box center [484, 146] width 5 height 299
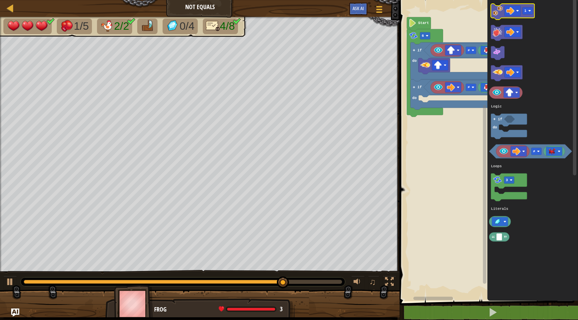
click at [498, 12] on image "Blockly Workspace" at bounding box center [497, 11] width 10 height 10
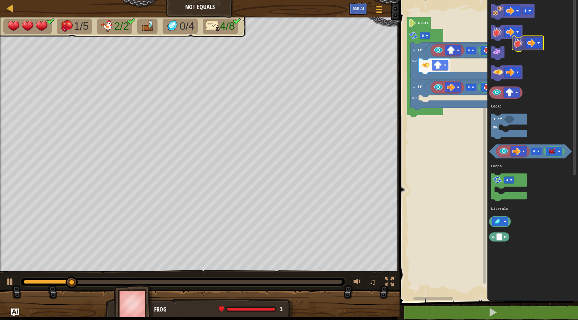
click at [526, 47] on icon "1 ≠ 3 if do Logic Loops Literals" at bounding box center [532, 149] width 91 height 304
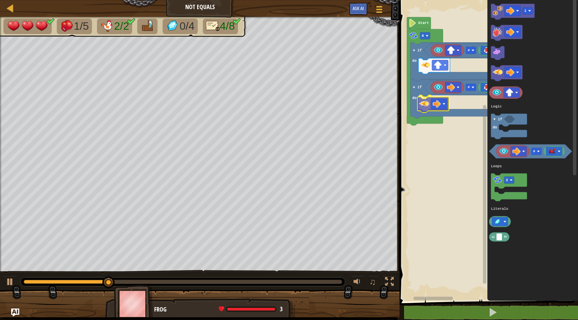
click at [427, 103] on div "Logic Loops Literals Start 6 if do ≠ if do ≠ 1 ≠ 3 if do Logic Loops Literals" at bounding box center [487, 149] width 180 height 304
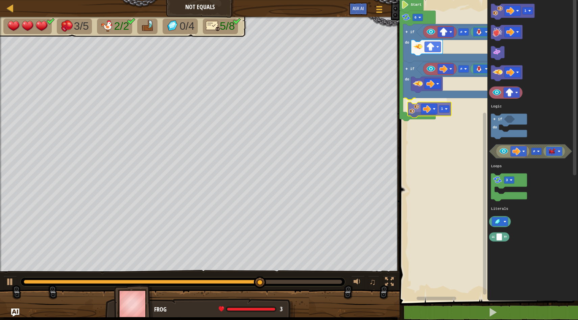
click at [406, 106] on div "Logic Loops Literals Start 6 if do ≠ if do ≠ 1 1 ≠ 3 if do Logic Loops Literals…" at bounding box center [487, 149] width 180 height 304
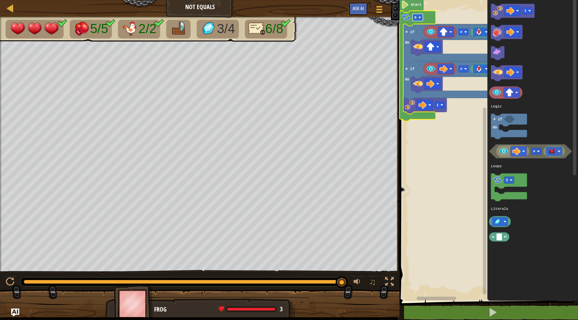
click at [417, 16] on rect "Blockly Workspace" at bounding box center [417, 17] width 10 height 7
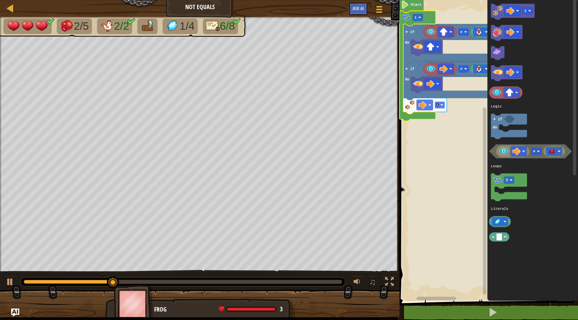
click at [440, 104] on rect "Blockly Workspace" at bounding box center [439, 104] width 10 height 7
click at [422, 16] on rect "Blockly Workspace" at bounding box center [417, 17] width 10 height 7
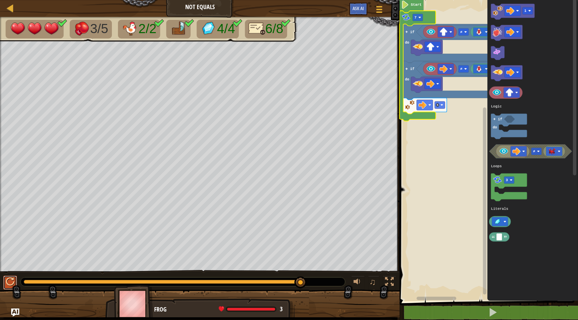
click at [6, 279] on div at bounding box center [10, 281] width 9 height 9
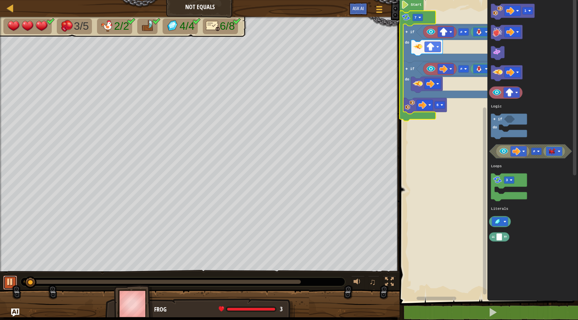
click at [6, 279] on div at bounding box center [10, 281] width 9 height 9
click at [437, 104] on text "6" at bounding box center [437, 105] width 2 height 4
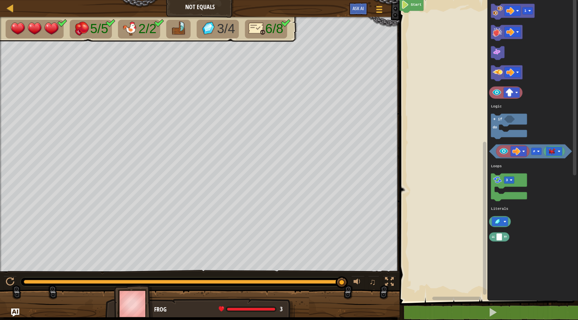
click at [363, 2] on div "Map Not Equals Game Menu Ask AI" at bounding box center [199, 8] width 399 height 17
click at [362, 7] on span "Ask AI" at bounding box center [357, 8] width 11 height 6
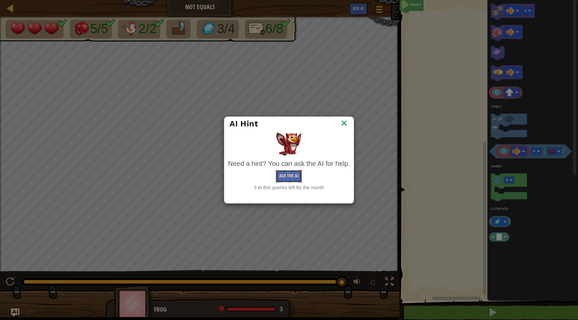
click at [291, 173] on button "Ask the AI" at bounding box center [289, 176] width 26 height 12
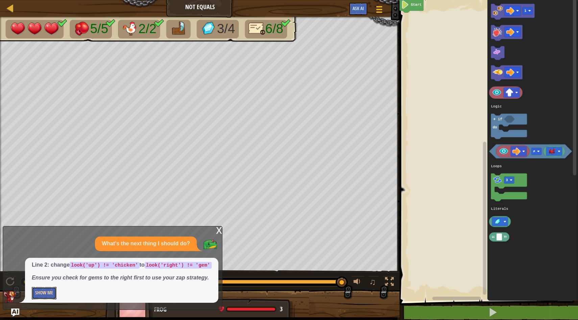
click at [50, 290] on button "Show Me" at bounding box center [44, 293] width 25 height 12
click at [41, 290] on button "Hide" at bounding box center [40, 293] width 16 height 12
click at [41, 290] on button "Show Me" at bounding box center [44, 293] width 25 height 12
click at [41, 290] on button "Hide" at bounding box center [40, 293] width 16 height 12
click at [41, 290] on button "Show Me" at bounding box center [40, 293] width 16 height 12
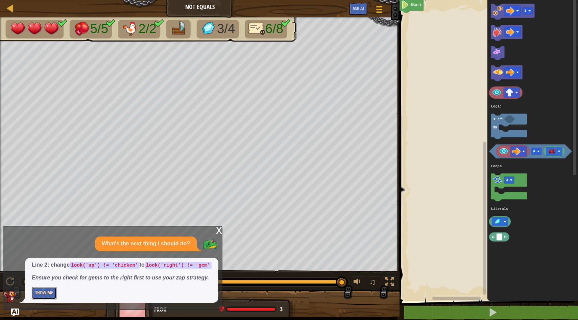
click at [41, 290] on button "Show Me" at bounding box center [44, 293] width 25 height 12
click at [41, 290] on button "Hide" at bounding box center [40, 293] width 16 height 12
click at [41, 290] on button "Show Me" at bounding box center [44, 293] width 25 height 12
click at [41, 290] on button "Hide" at bounding box center [40, 293] width 16 height 12
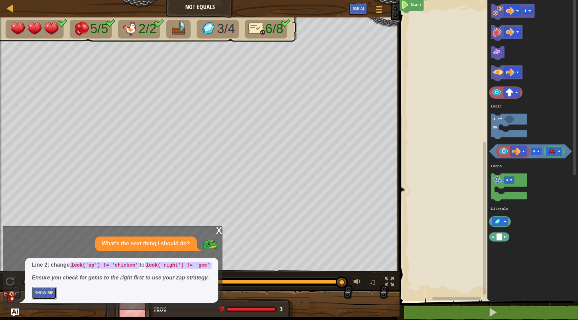
click at [41, 290] on button "Show Me" at bounding box center [44, 293] width 25 height 12
click at [218, 226] on div "x" at bounding box center [219, 229] width 6 height 7
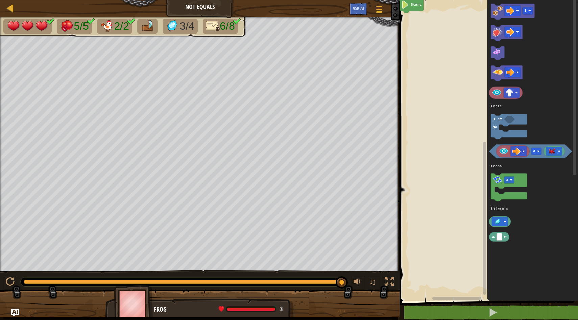
click at [460, 293] on rect "Blockly Workspace" at bounding box center [487, 149] width 180 height 304
click at [11, 4] on div at bounding box center [10, 8] width 8 height 8
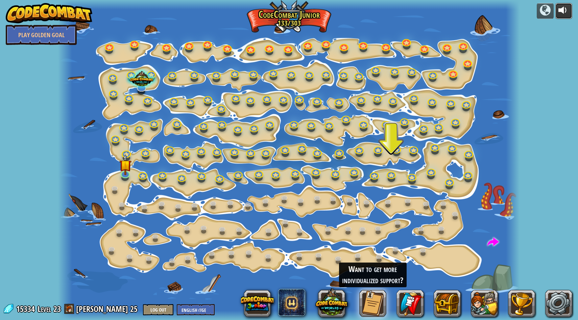
click at [566, 10] on div at bounding box center [563, 10] width 11 height 11
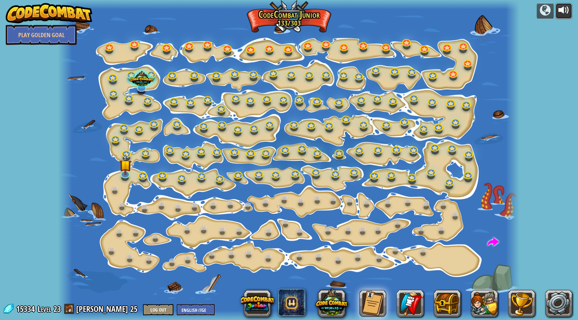
click at [566, 9] on div at bounding box center [563, 10] width 11 height 11
